Goal: Task Accomplishment & Management: Use online tool/utility

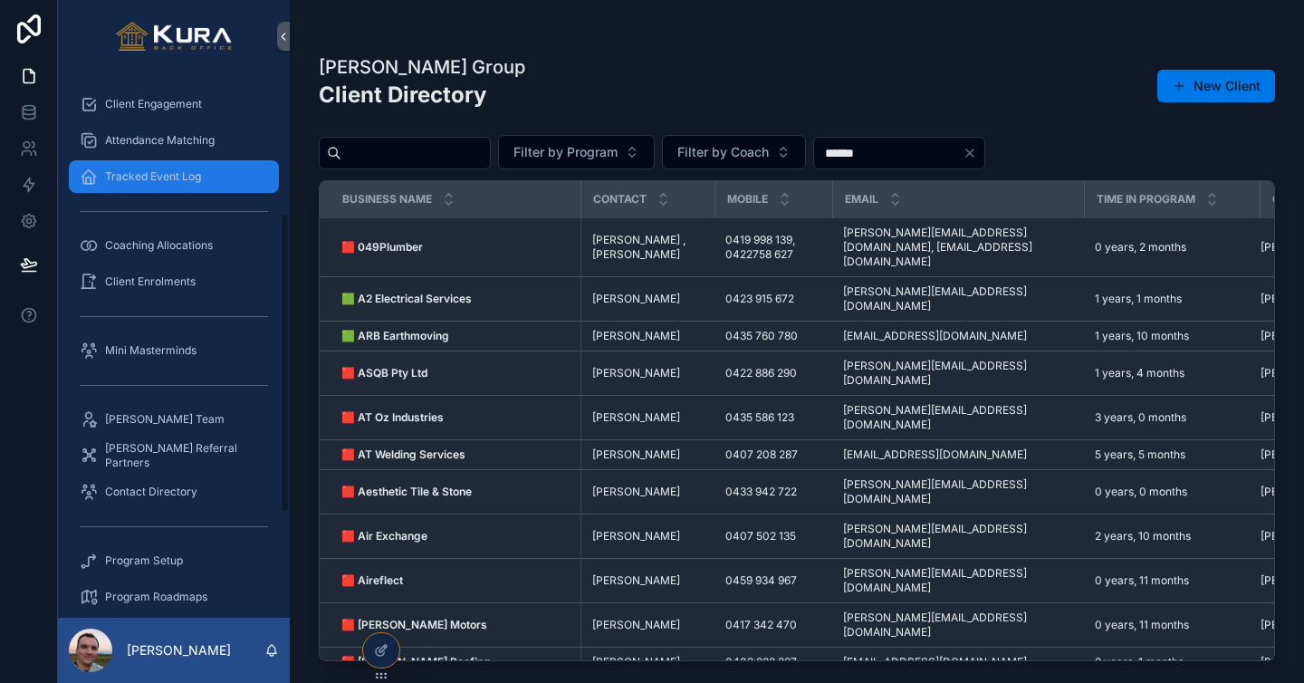
scroll to position [248, 0]
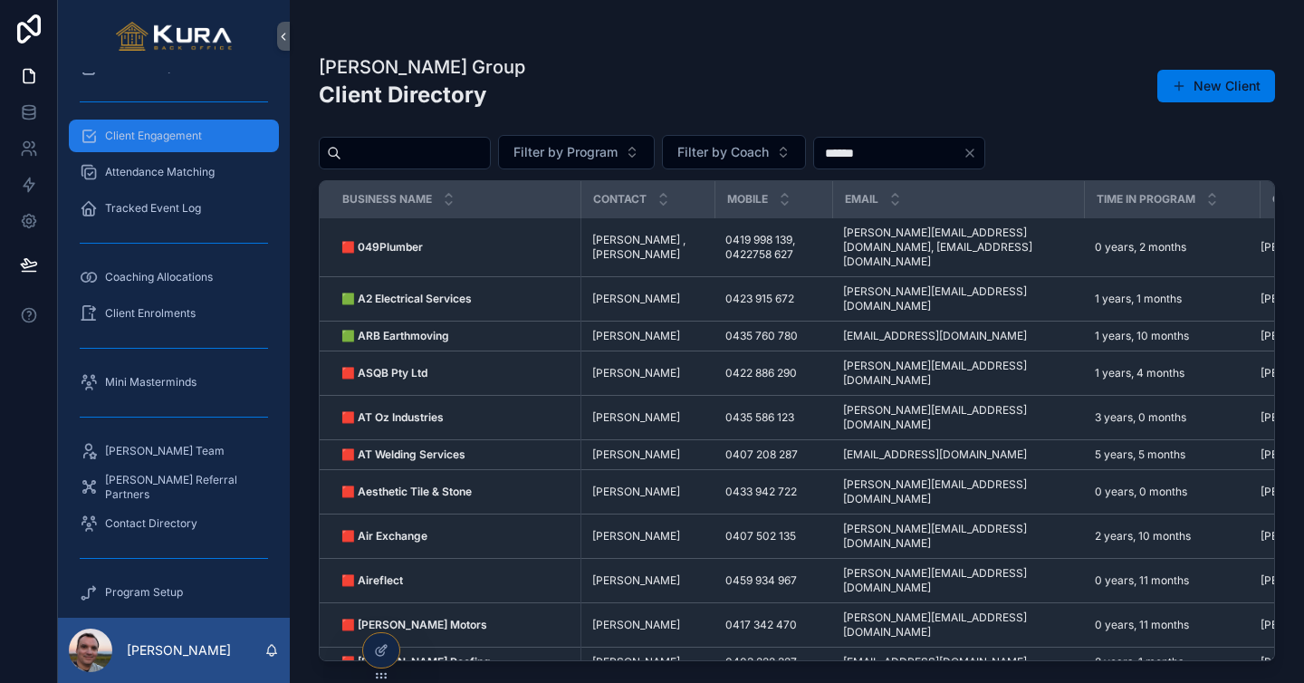
click at [142, 144] on div "Client Engagement" at bounding box center [174, 135] width 188 height 29
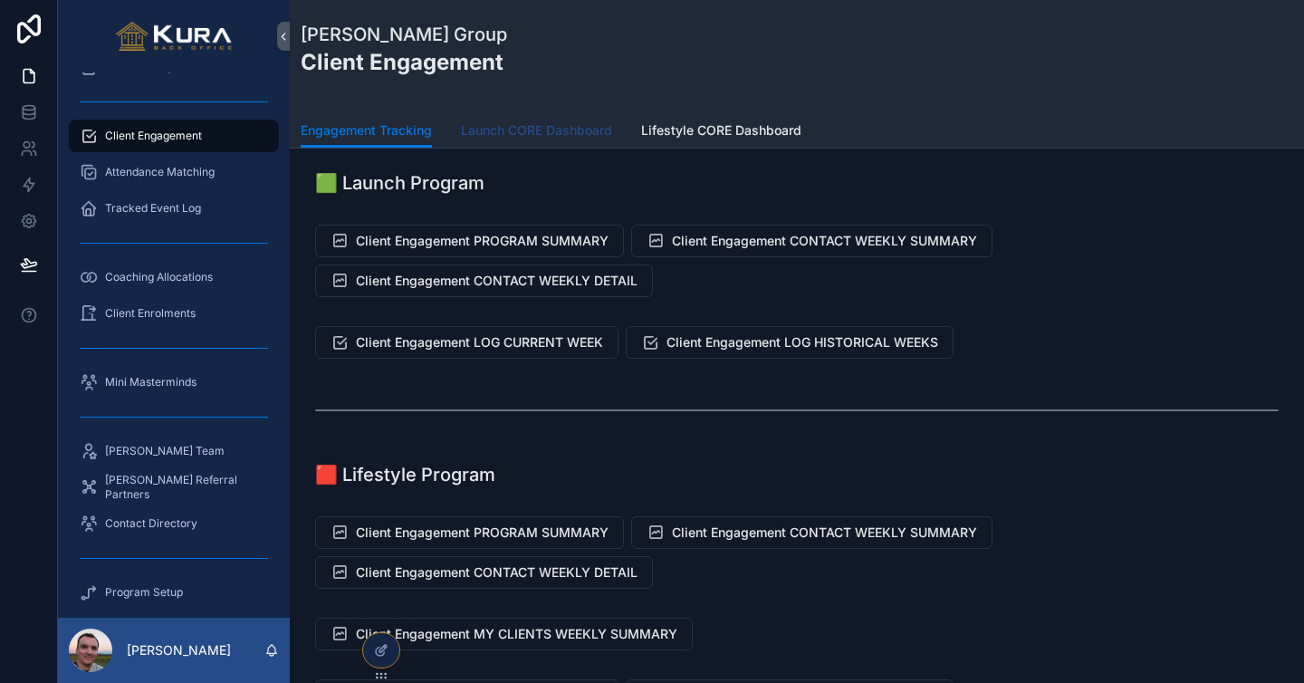
click at [522, 131] on span "Launch CORE Dashboard" at bounding box center [536, 130] width 151 height 18
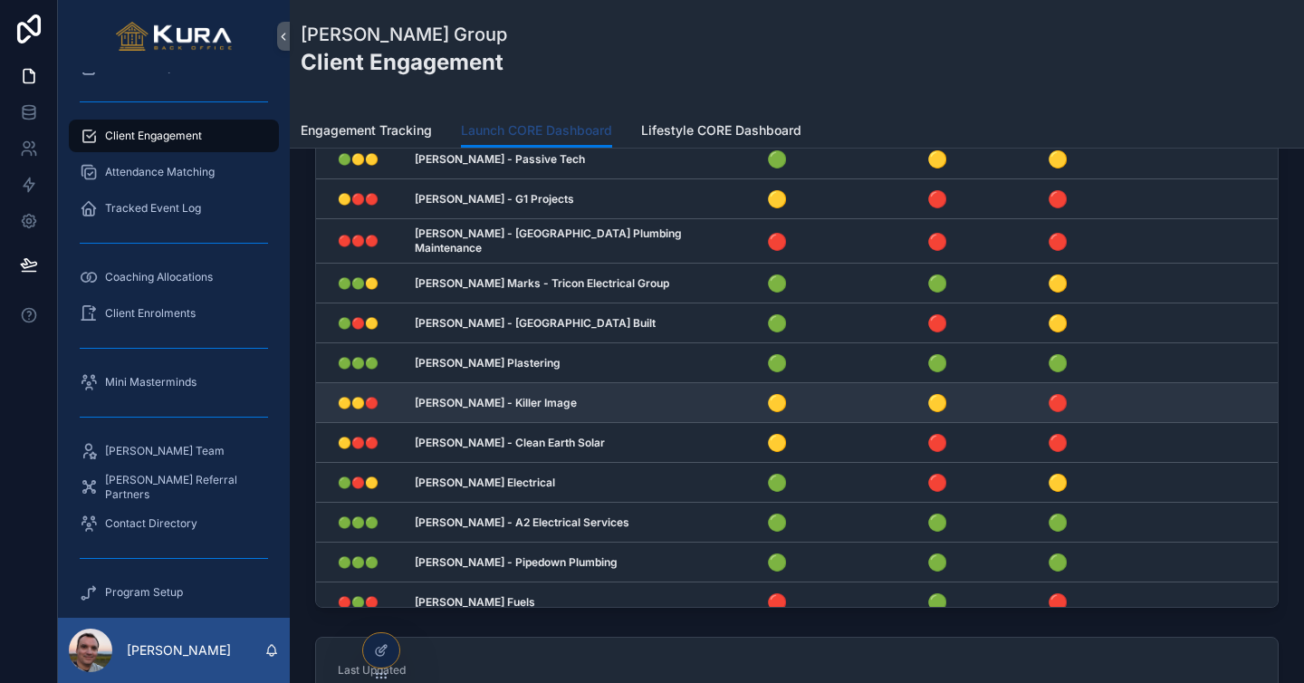
scroll to position [748, 0]
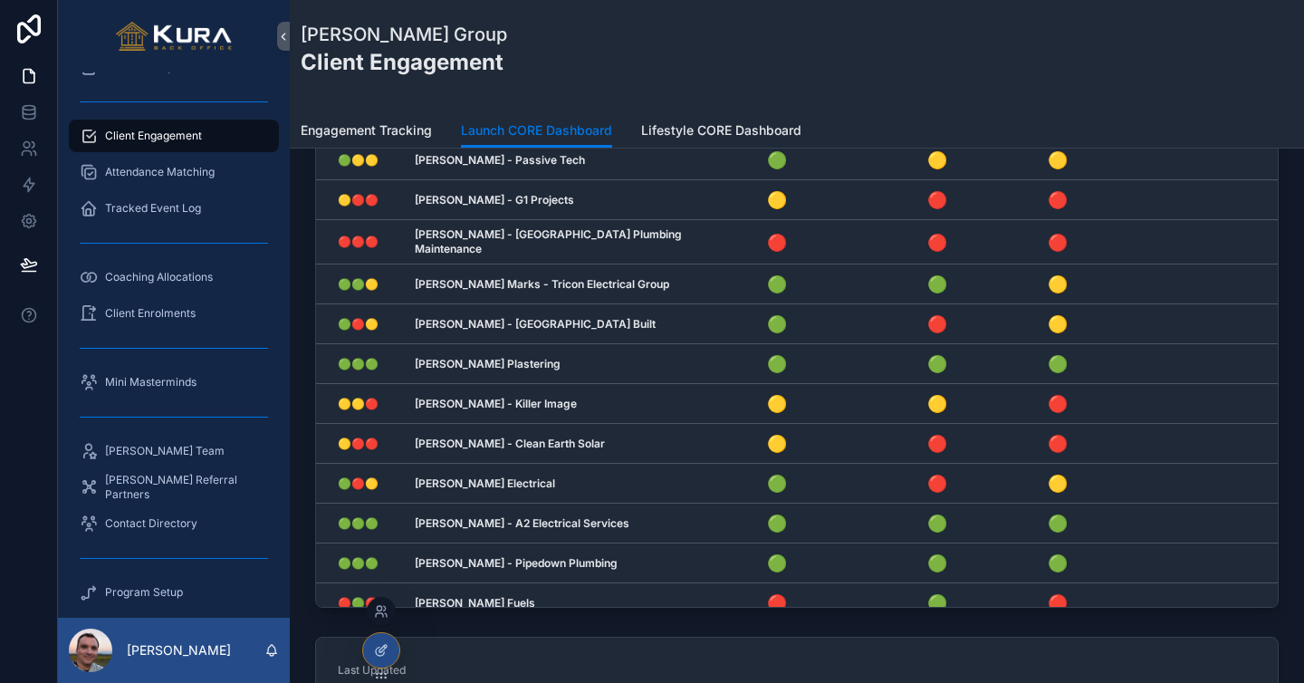
click at [380, 652] on icon at bounding box center [382, 648] width 7 height 7
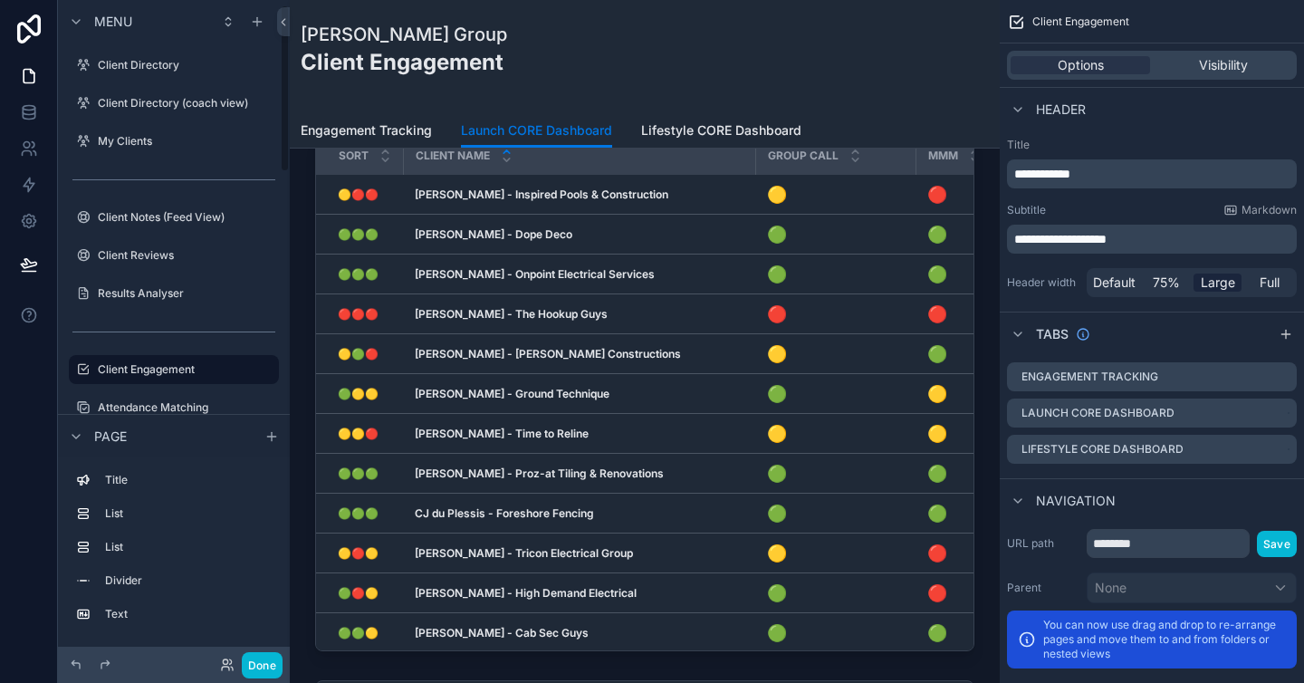
scroll to position [19, 0]
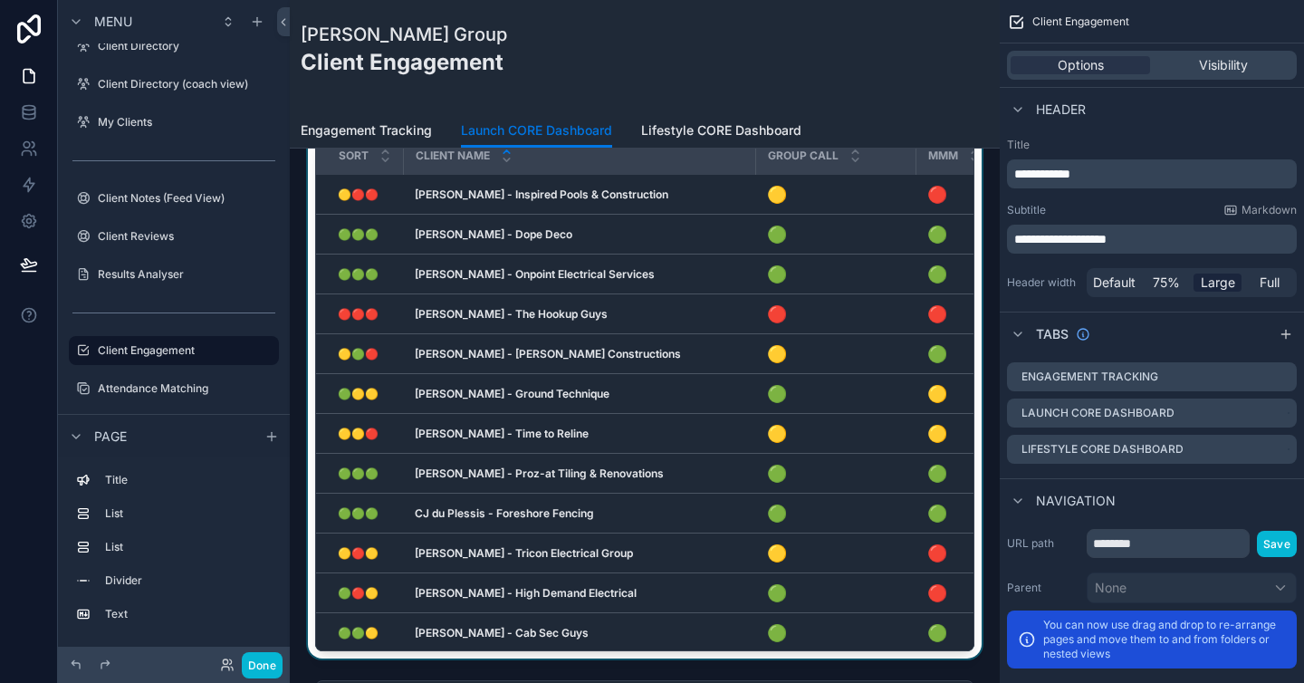
click at [974, 245] on div "scrollable content" at bounding box center [644, 365] width 681 height 585
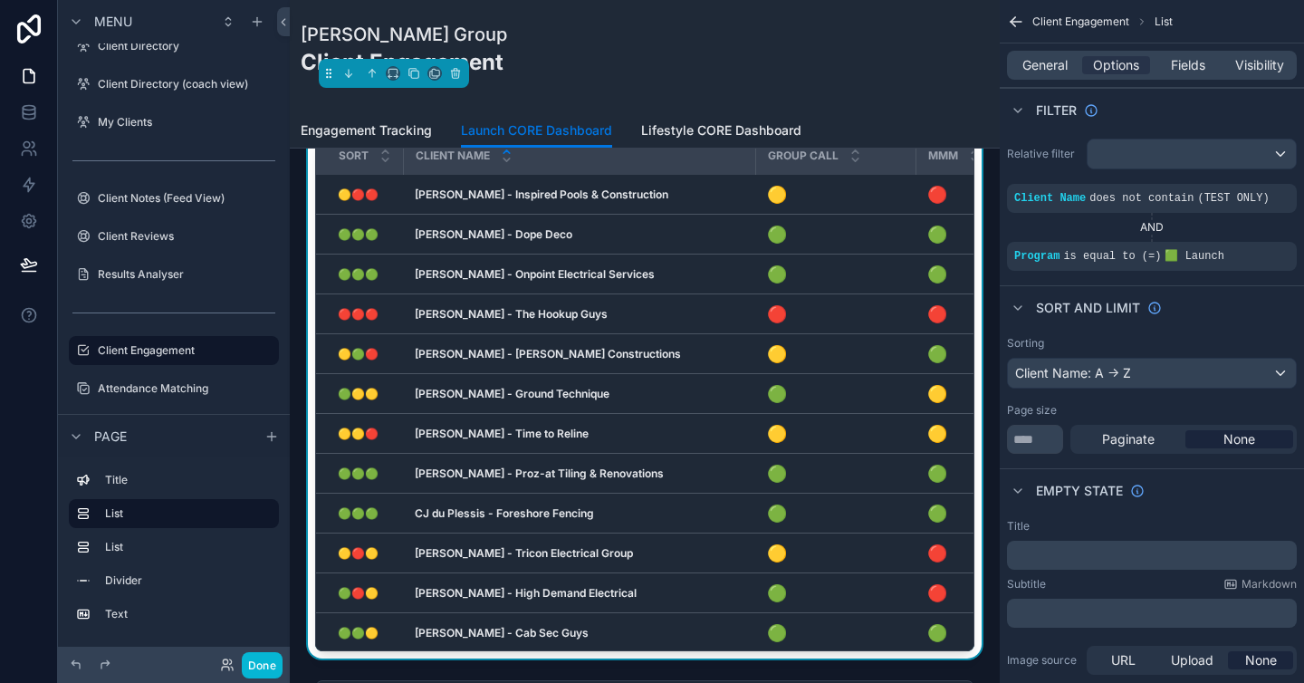
click at [806, 54] on div "[PERSON_NAME] Group Client Engagement" at bounding box center [645, 57] width 688 height 70
